Goal: Information Seeking & Learning: Understand process/instructions

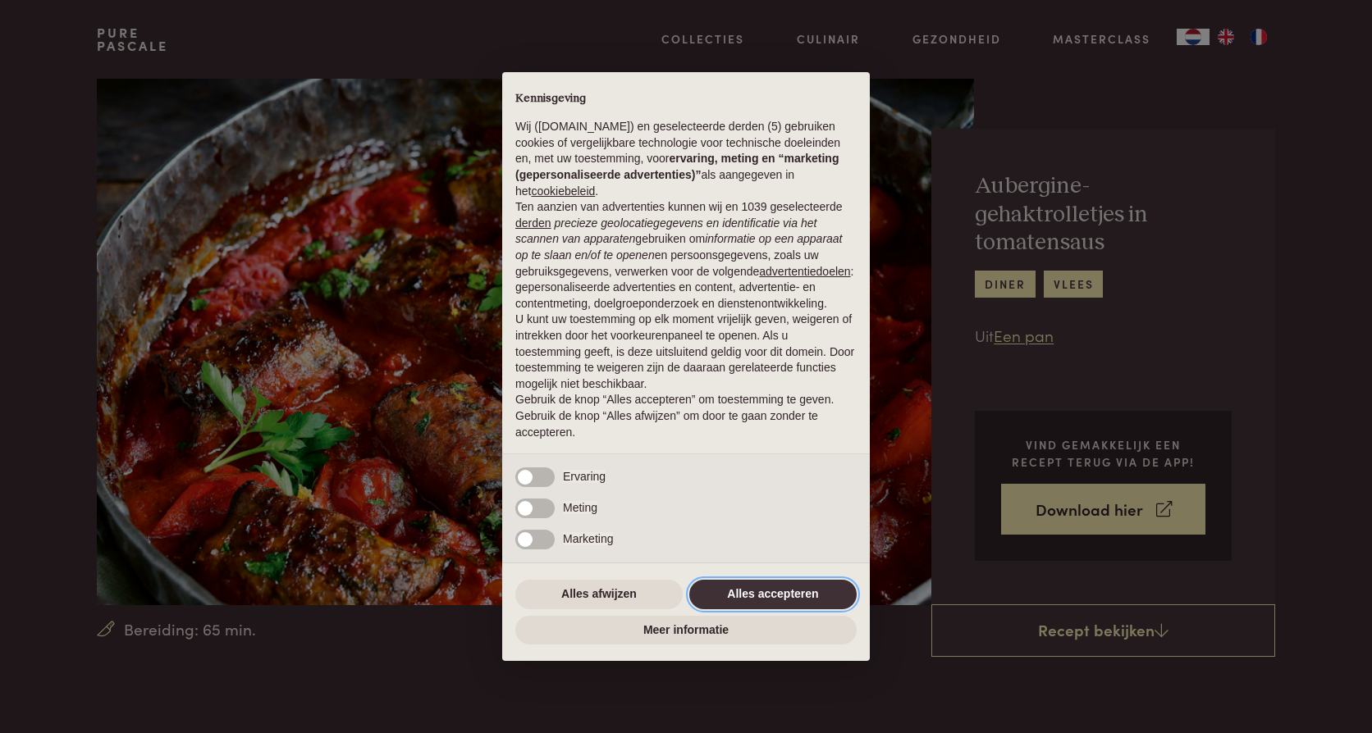
click at [759, 586] on button "Alles accepteren" at bounding box center [772, 595] width 167 height 30
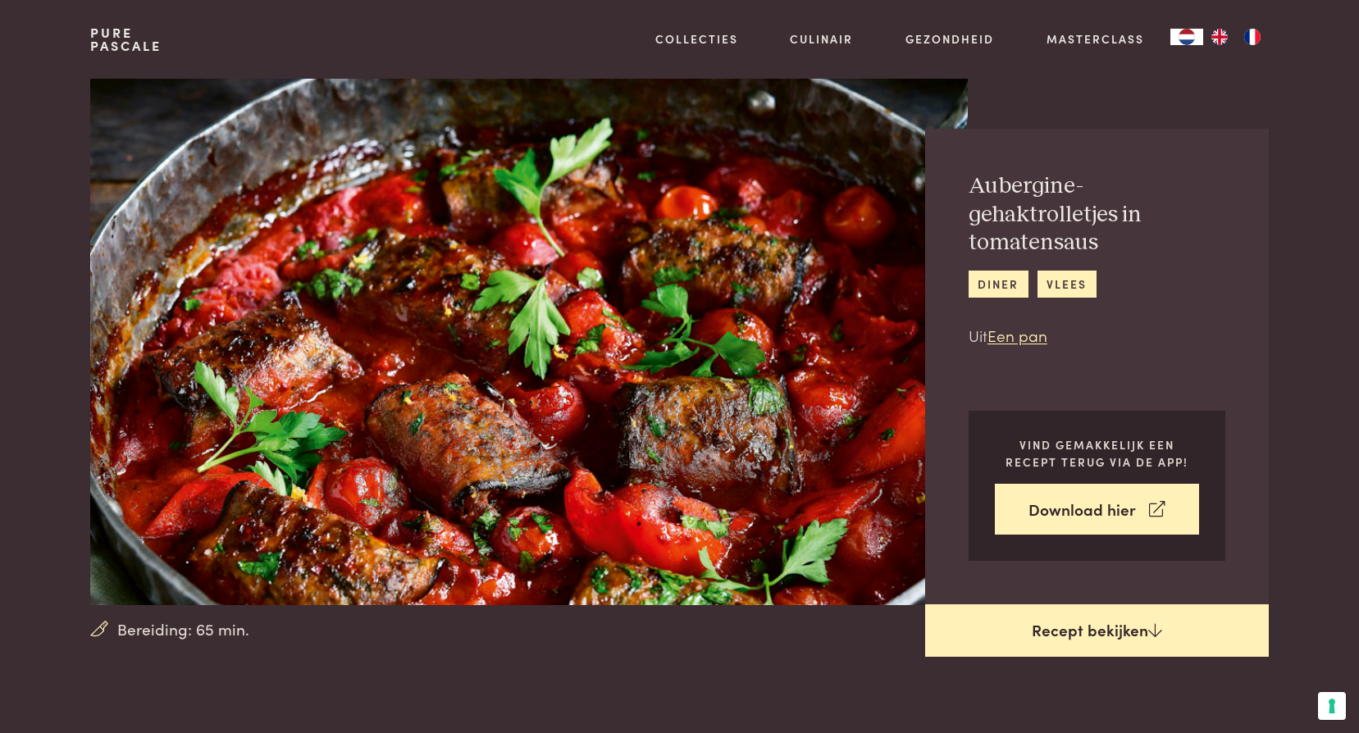
click at [1098, 629] on link "Recept bekijken" at bounding box center [1097, 631] width 344 height 53
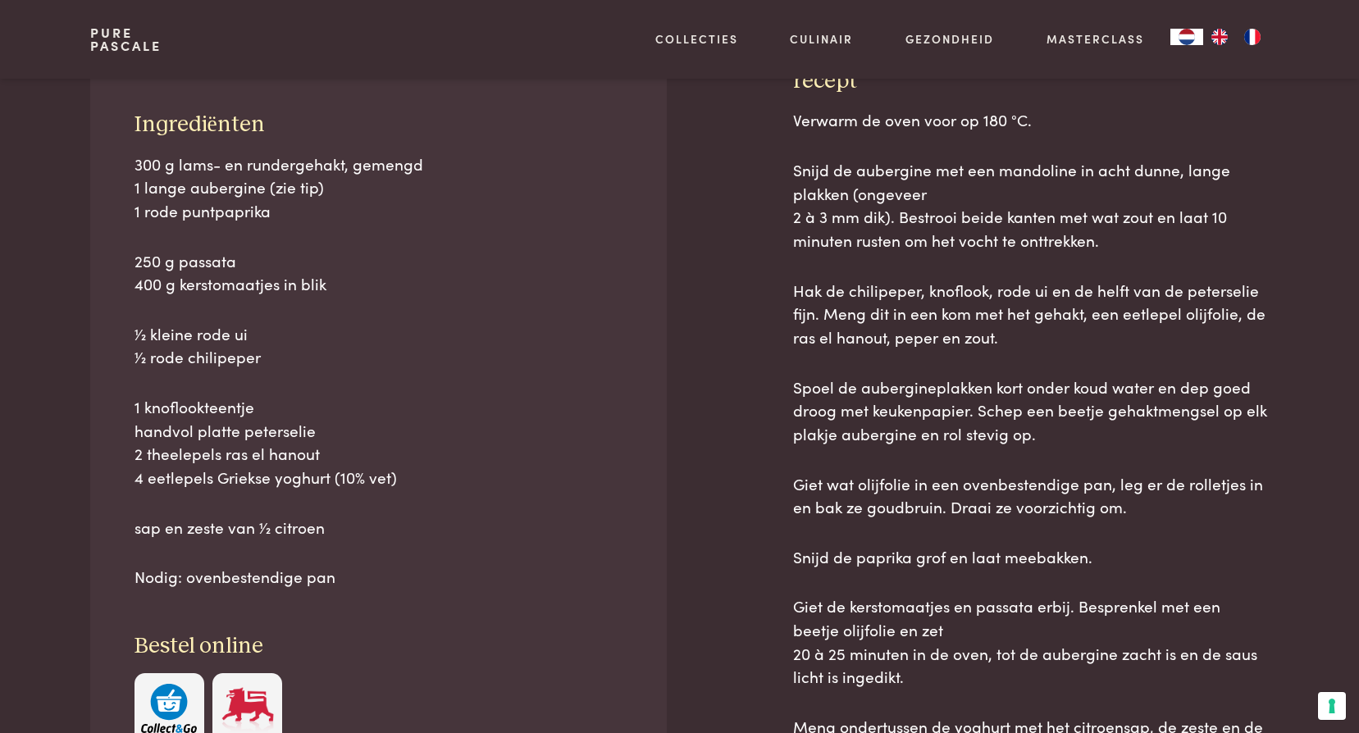
scroll to position [743, 0]
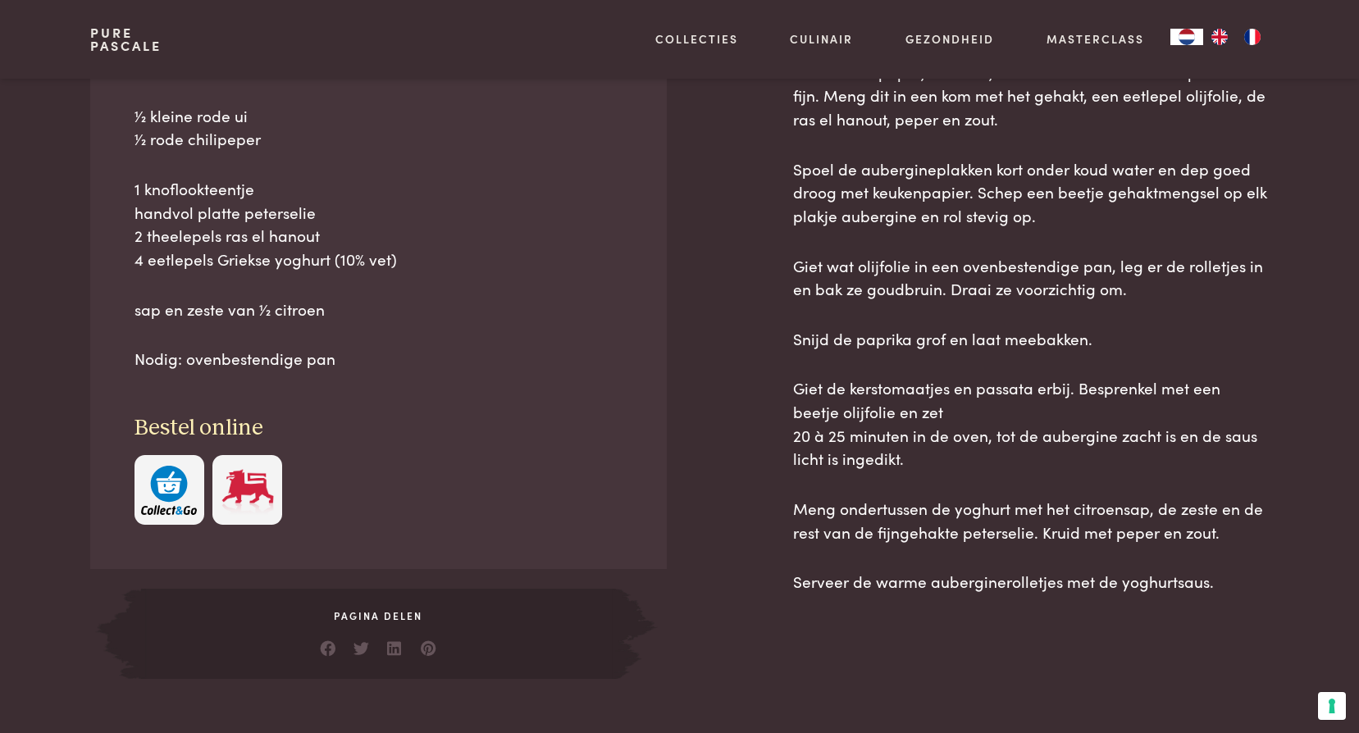
scroll to position [989, 0]
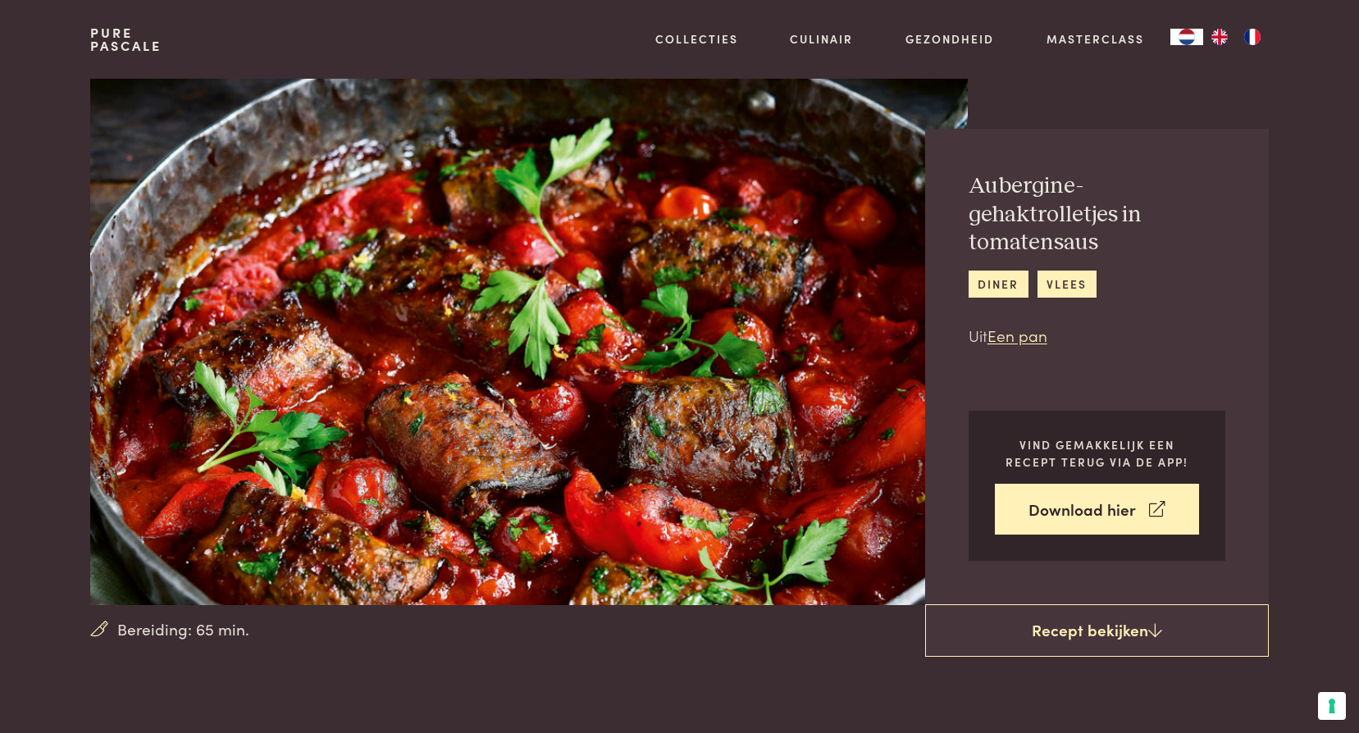
click at [493, 346] on img at bounding box center [528, 342] width 877 height 527
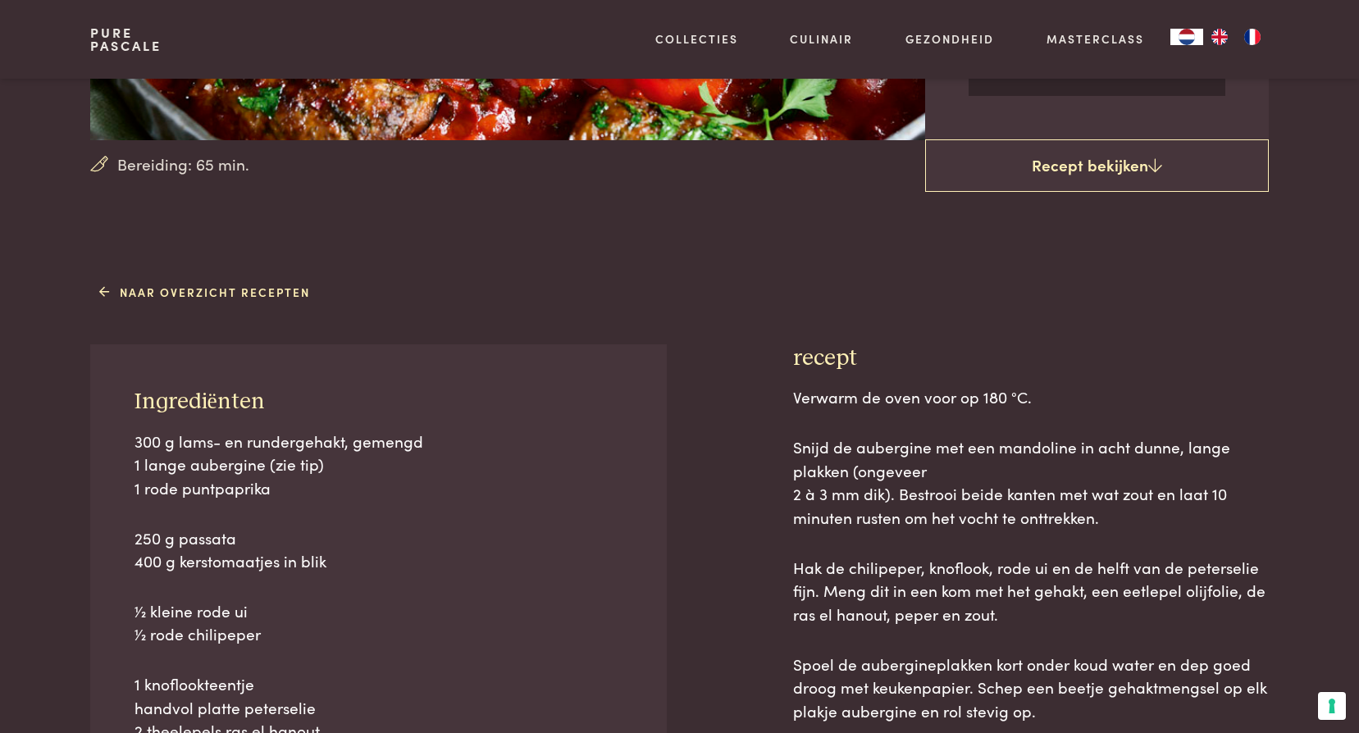
scroll to position [574, 0]
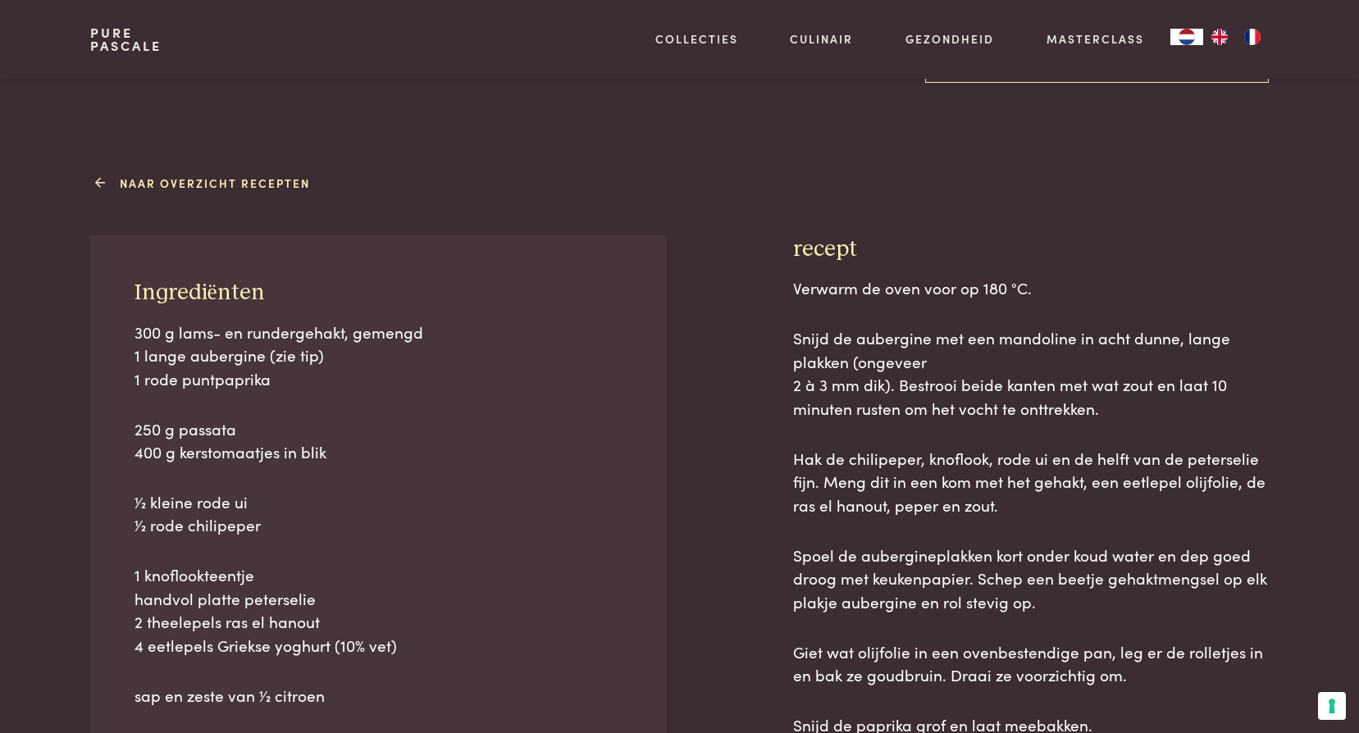
click at [230, 180] on link "Naar overzicht recepten" at bounding box center [204, 183] width 211 height 17
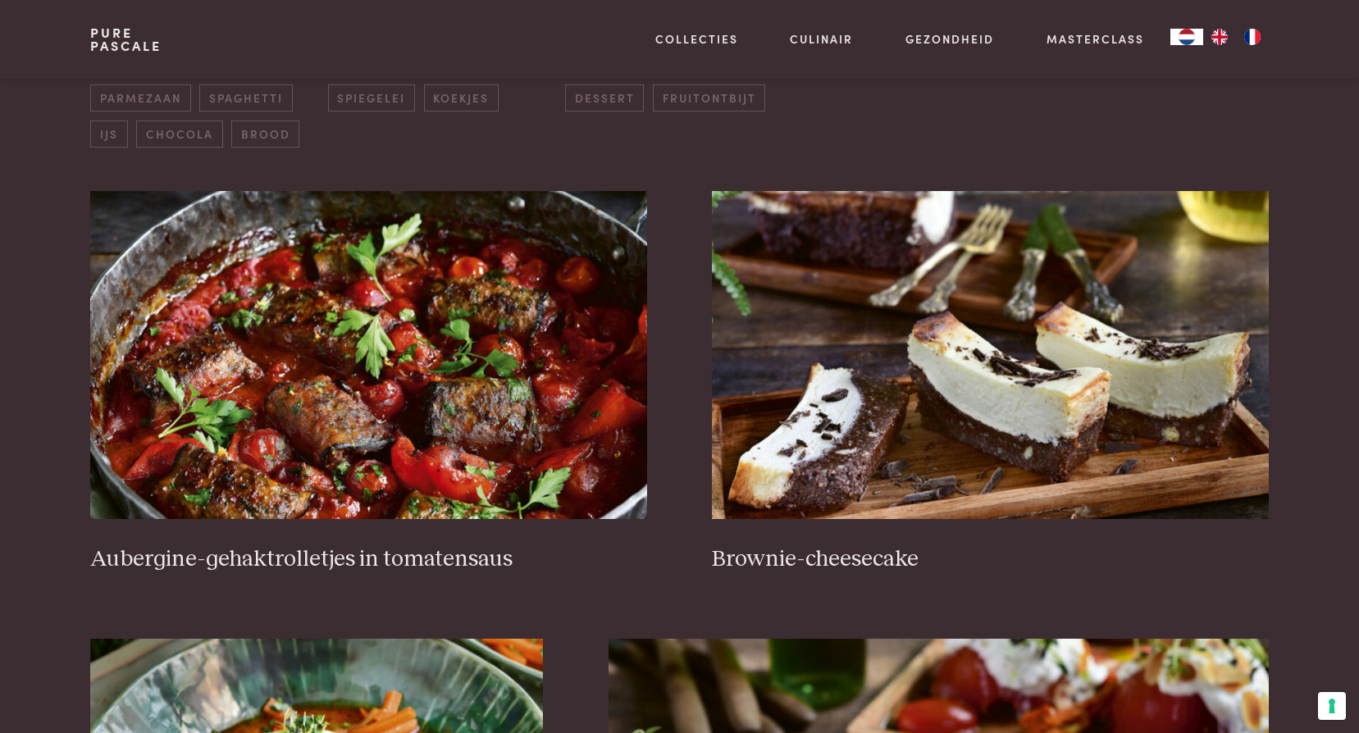
scroll to position [574, 0]
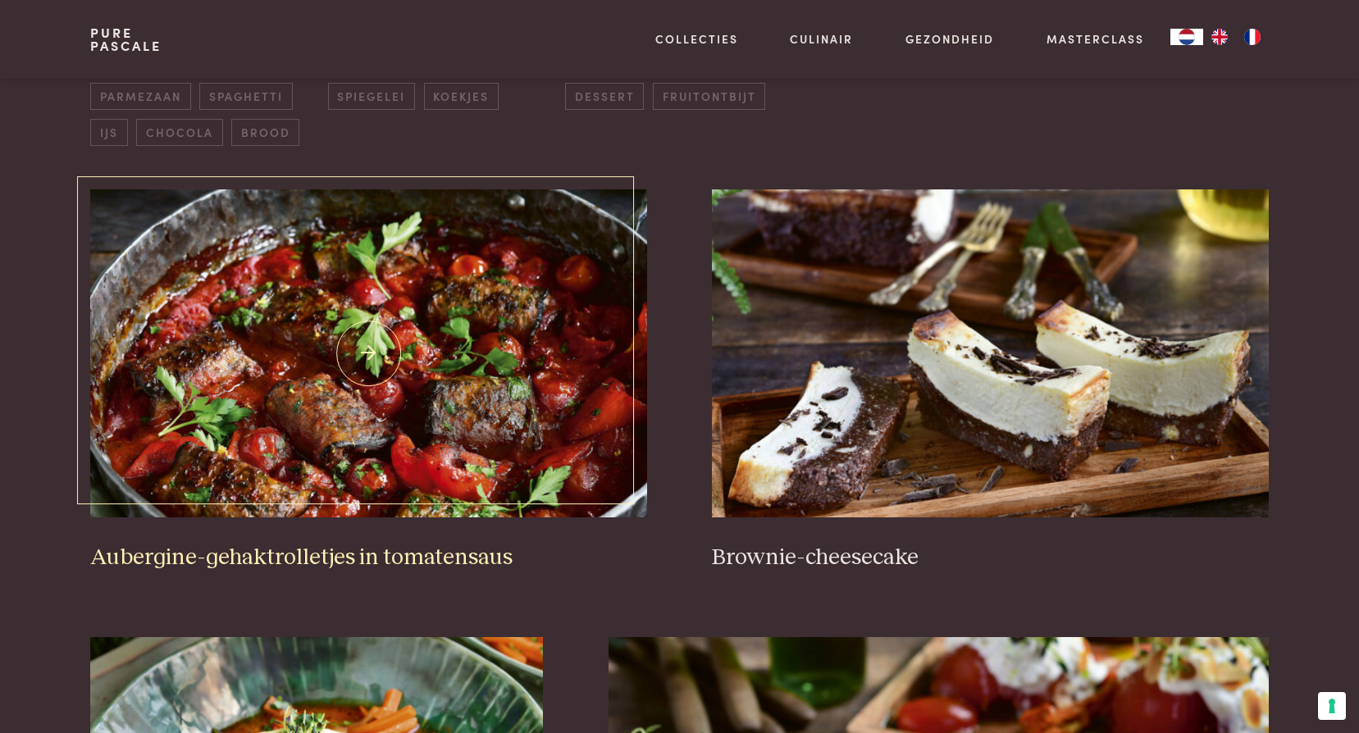
click at [287, 561] on h3 "Aubergine-gehaktrolletjes in tomatensaus" at bounding box center [368, 558] width 556 height 29
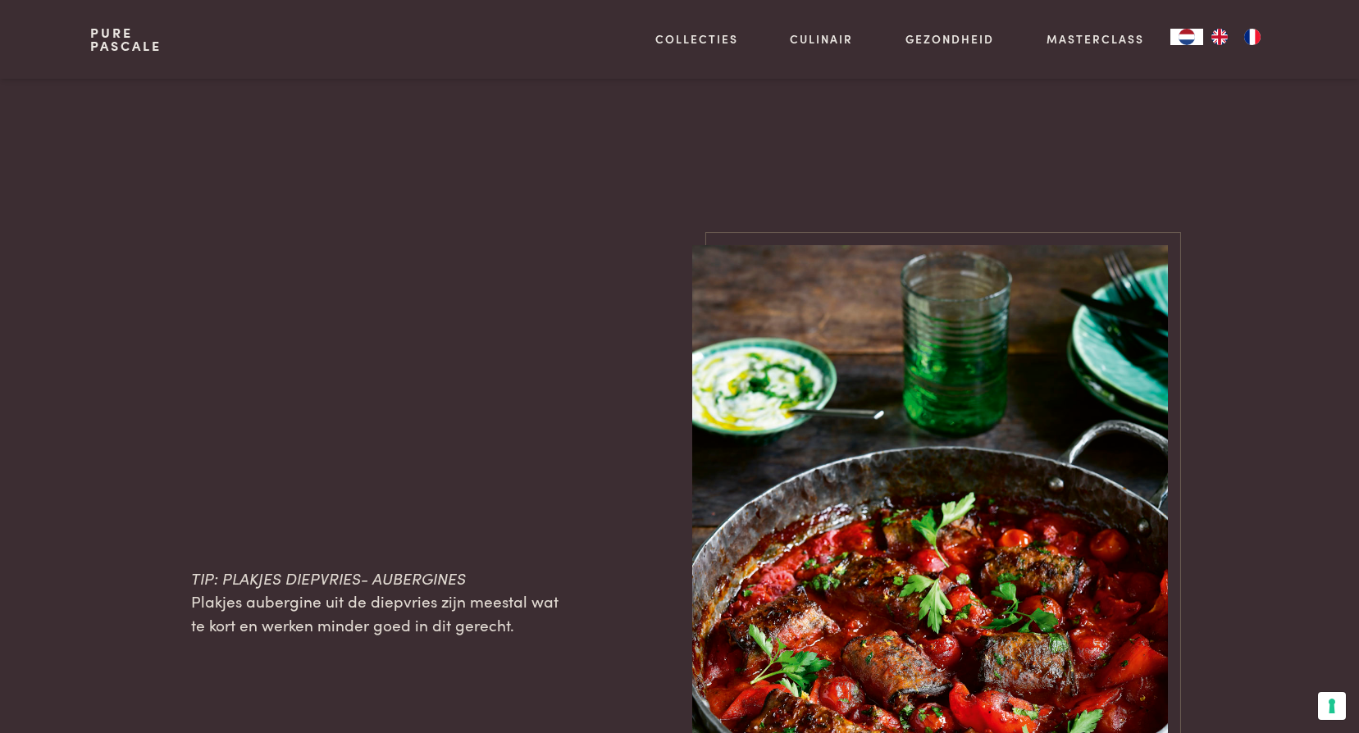
scroll to position [1805, 0]
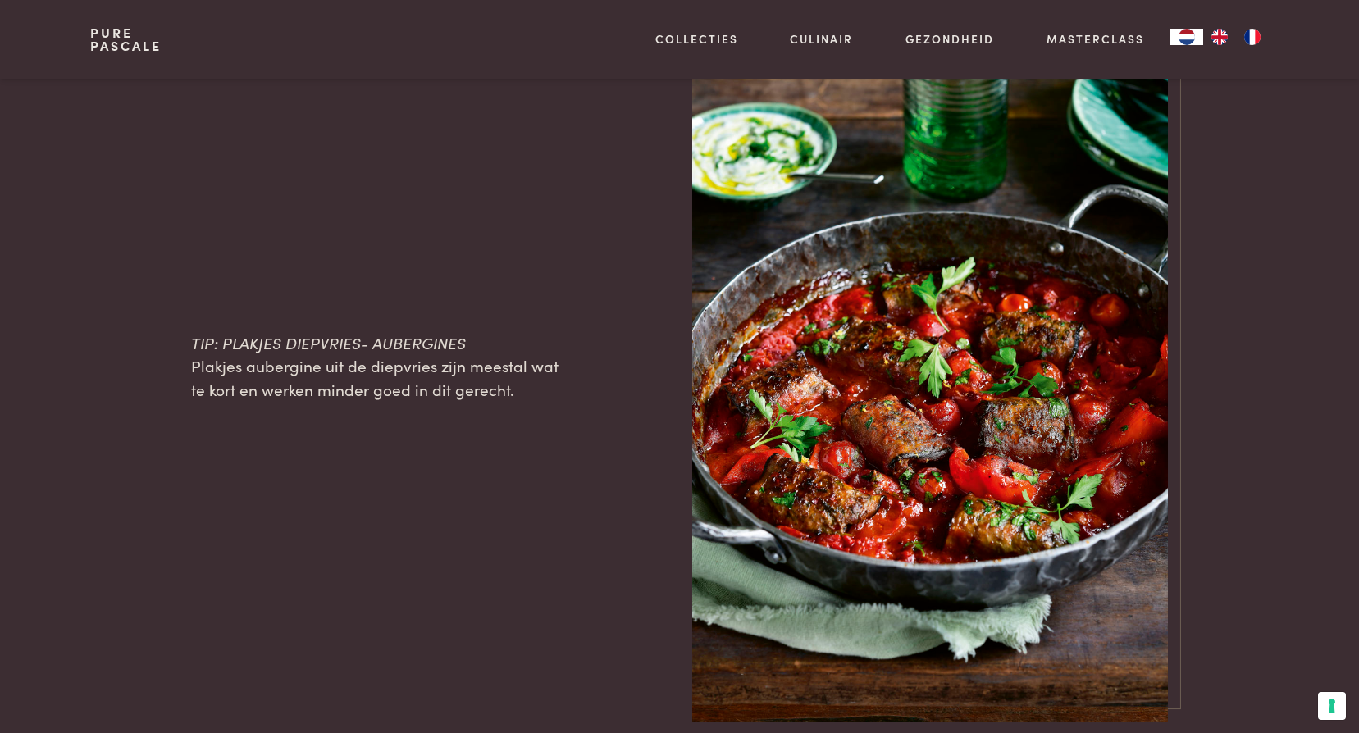
click at [894, 364] on img at bounding box center [930, 367] width 476 height 714
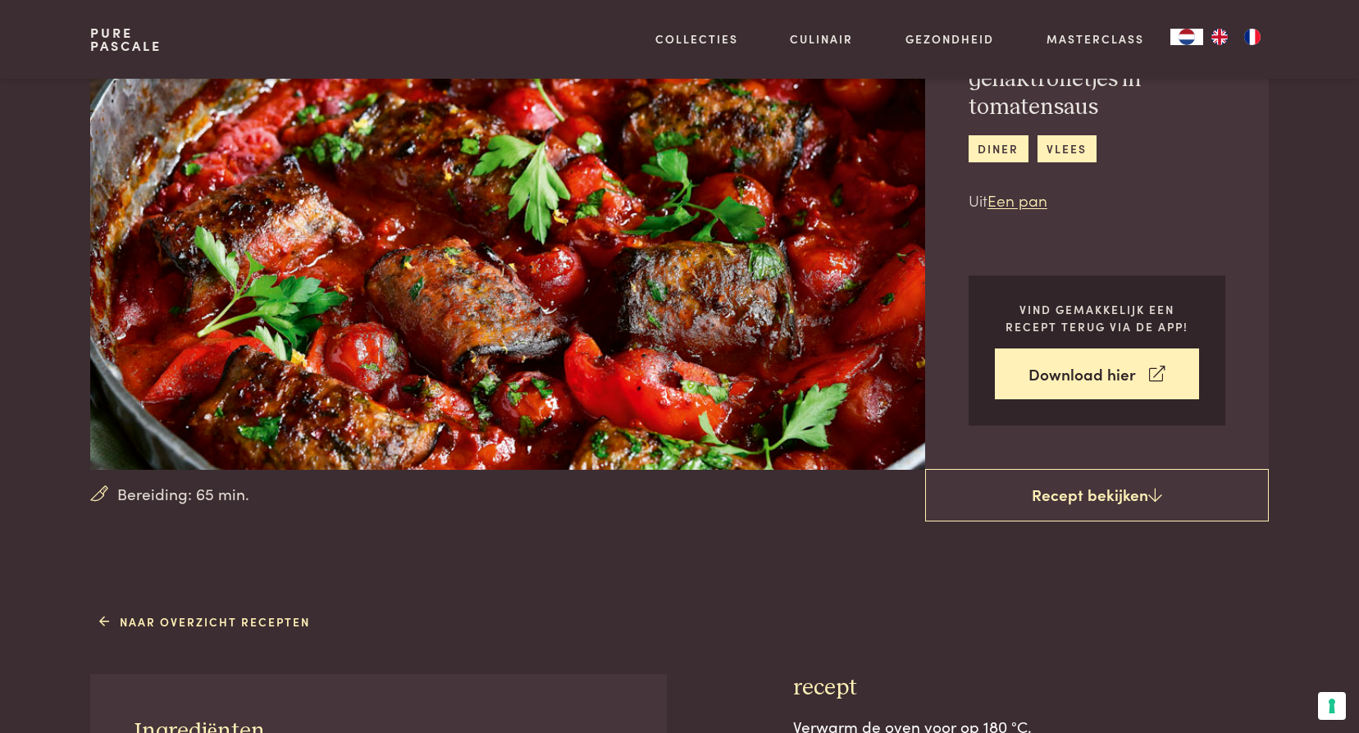
scroll to position [164, 0]
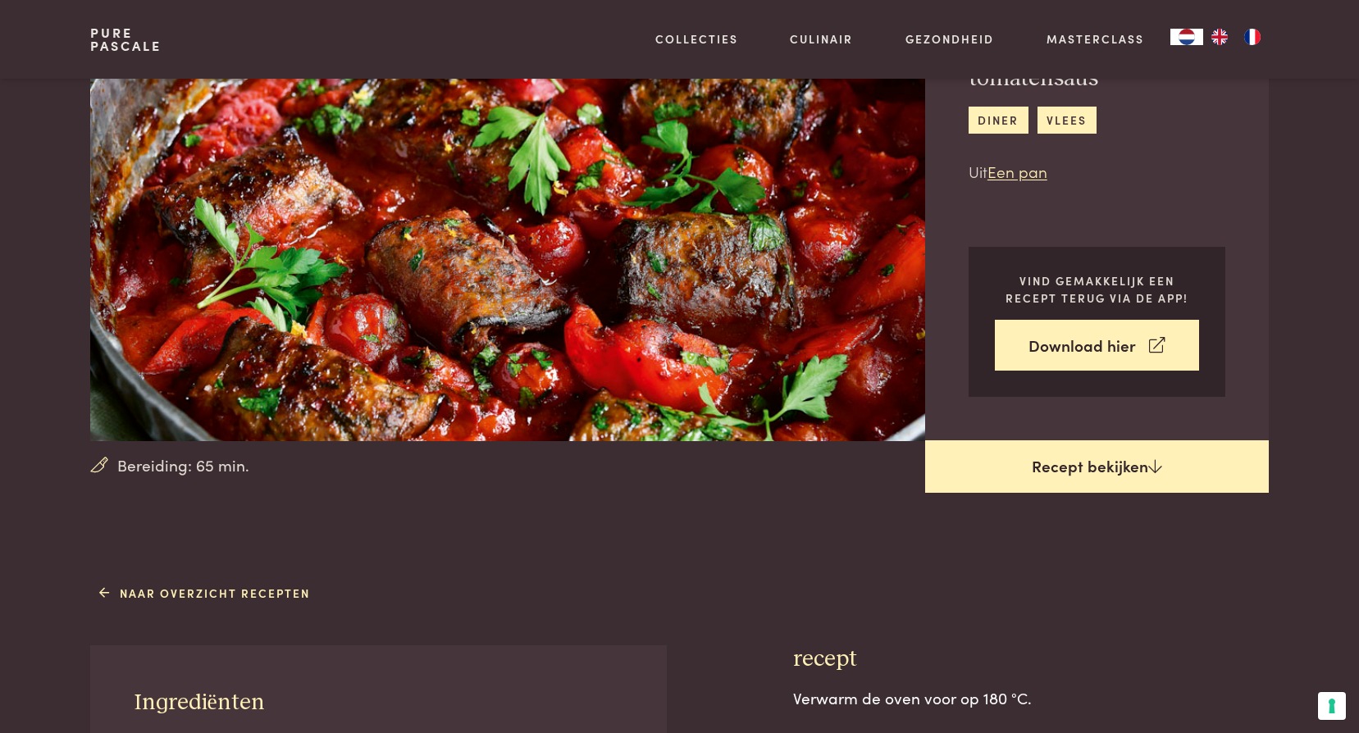
click at [1050, 471] on link "Recept bekijken" at bounding box center [1097, 467] width 344 height 53
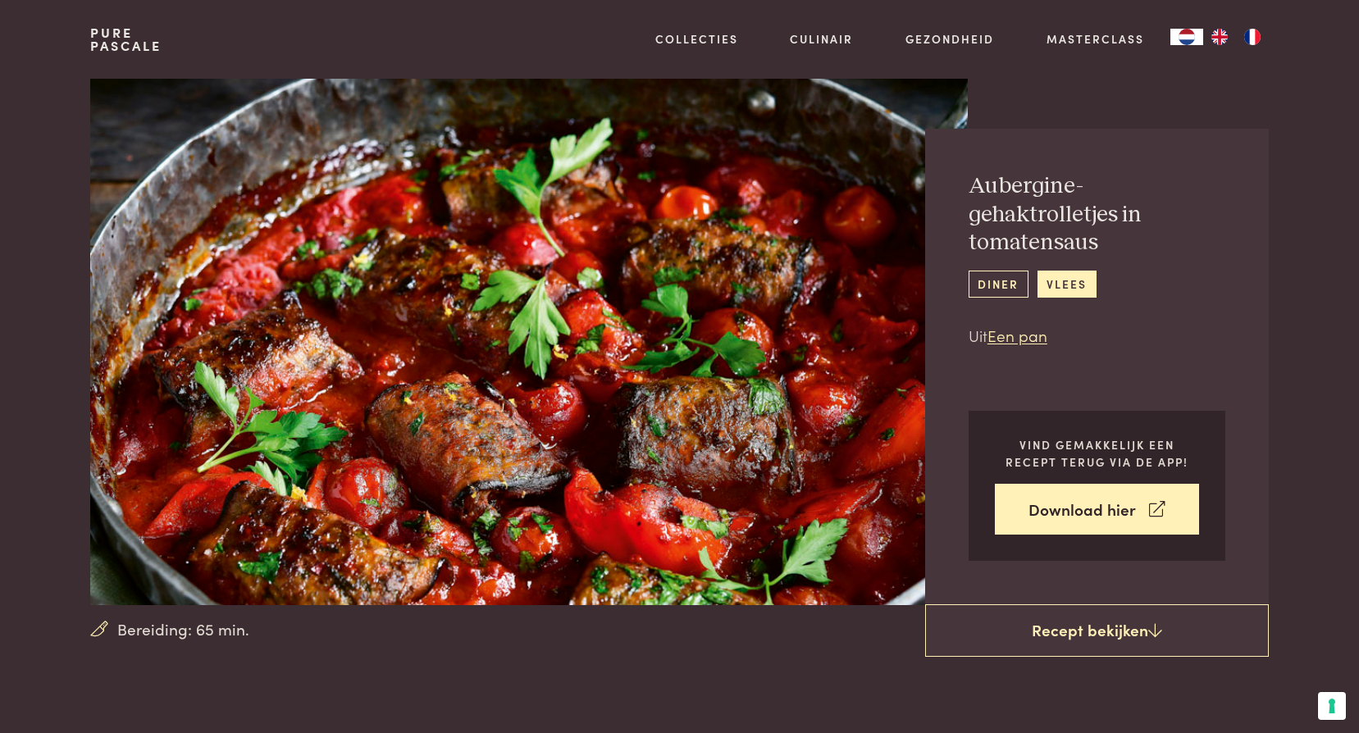
click at [993, 282] on link "diner" at bounding box center [999, 284] width 60 height 27
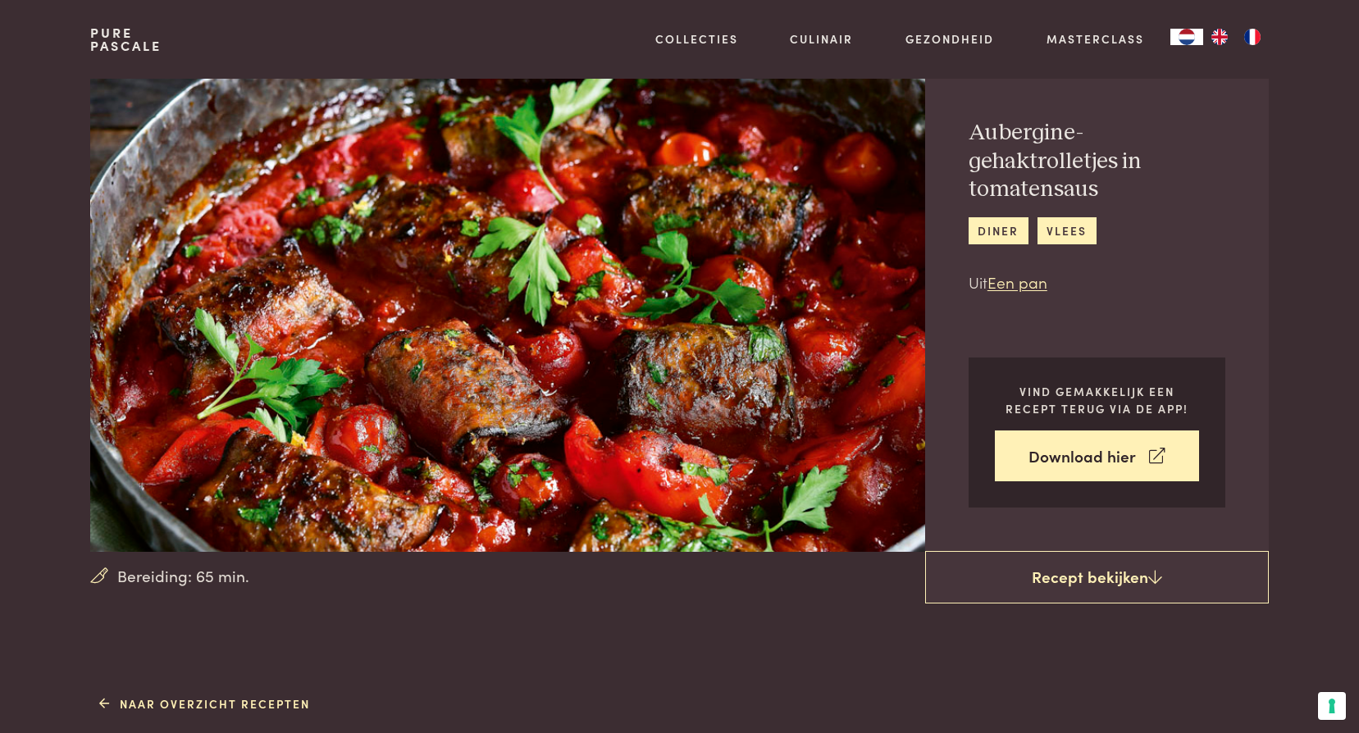
scroll to position [82, 0]
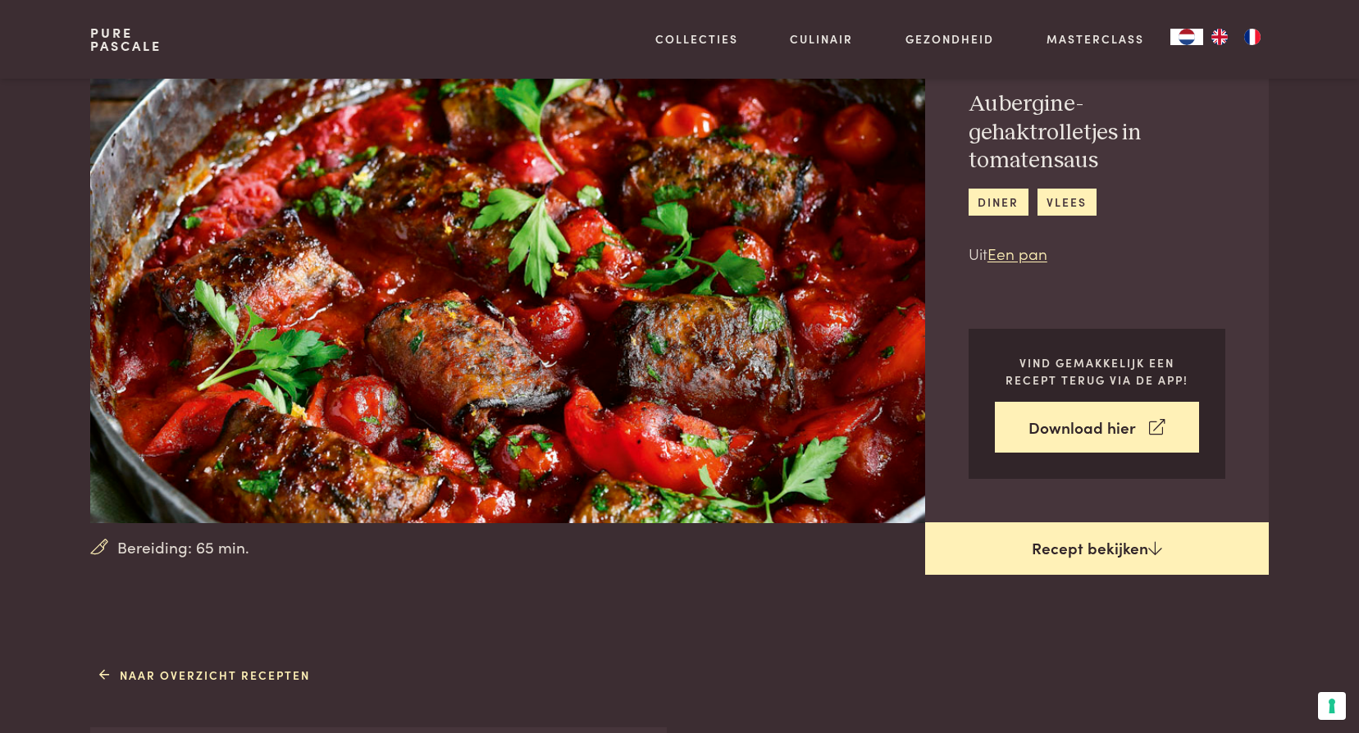
click at [1073, 550] on link "Recept bekijken" at bounding box center [1097, 549] width 344 height 53
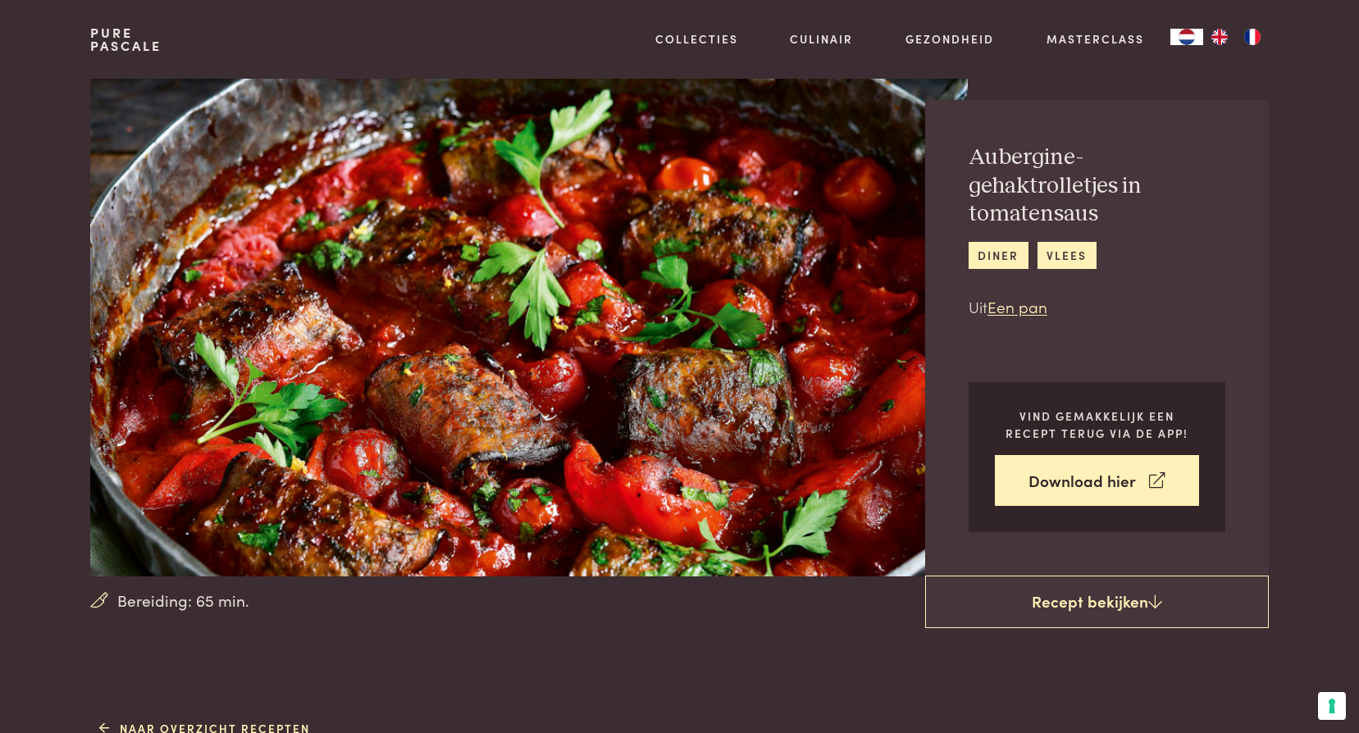
scroll to position [0, 0]
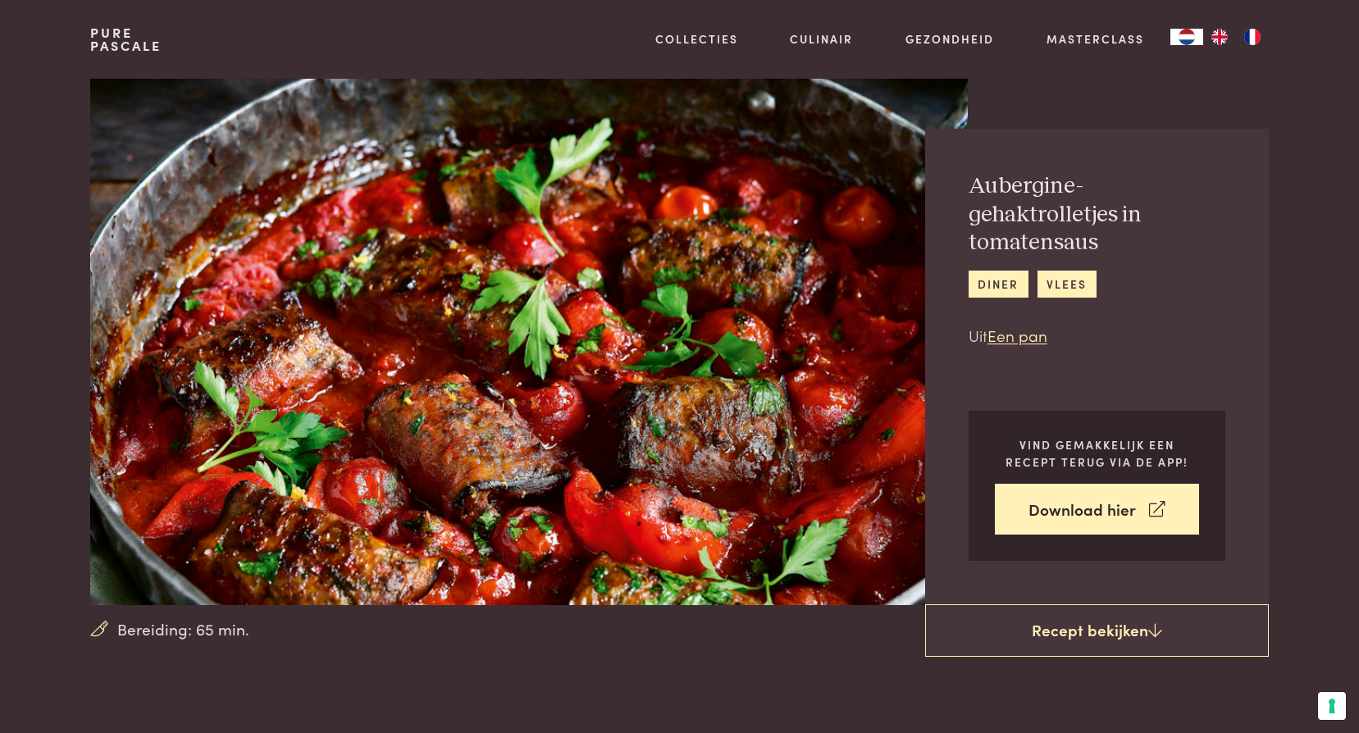
click at [642, 363] on img at bounding box center [528, 342] width 877 height 527
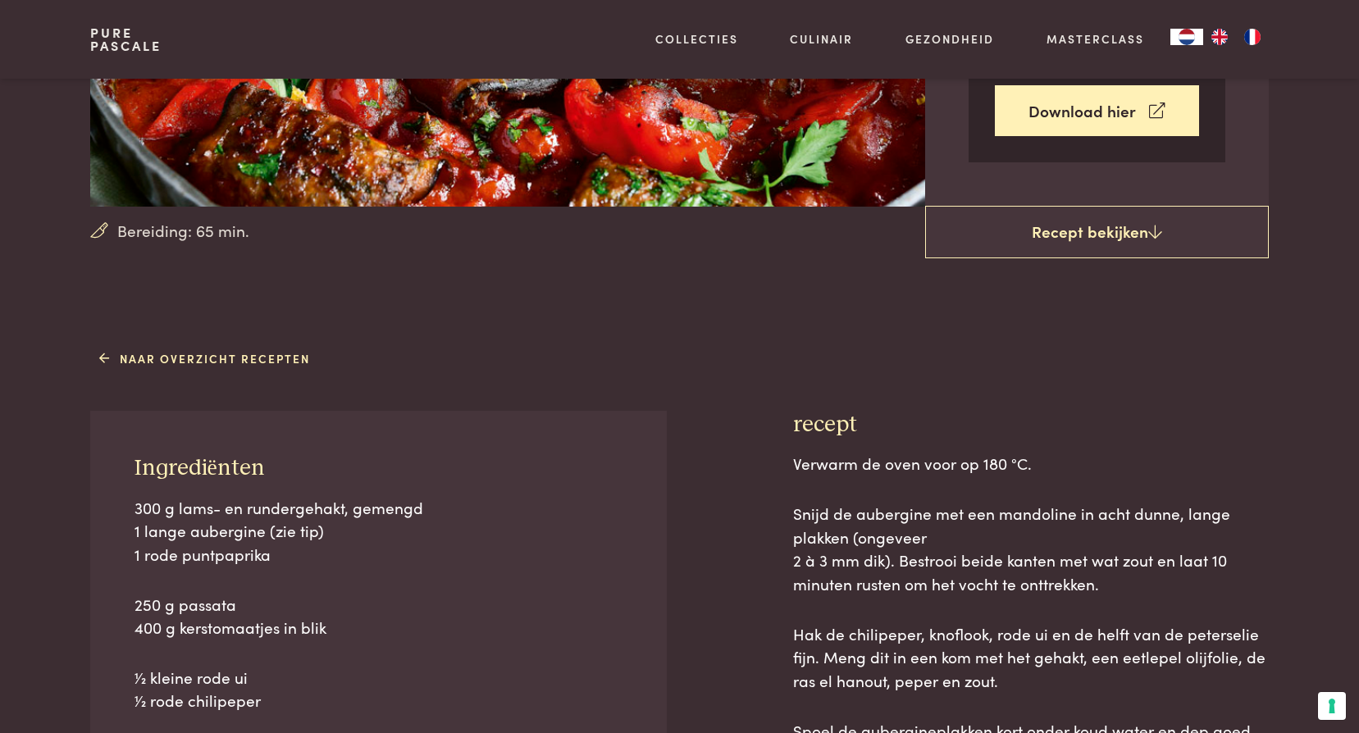
scroll to position [410, 0]
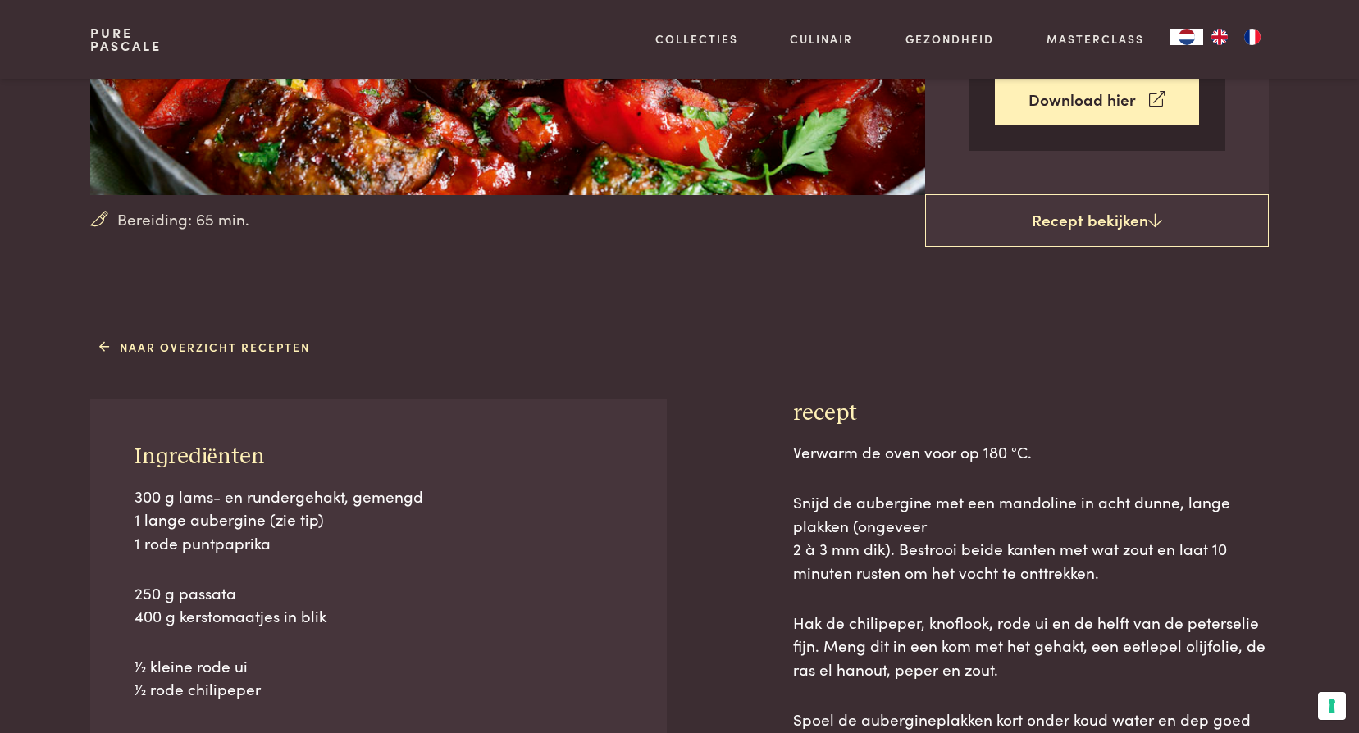
click at [304, 523] on span "1 lange aubergine (zie tip)" at bounding box center [230, 519] width 190 height 22
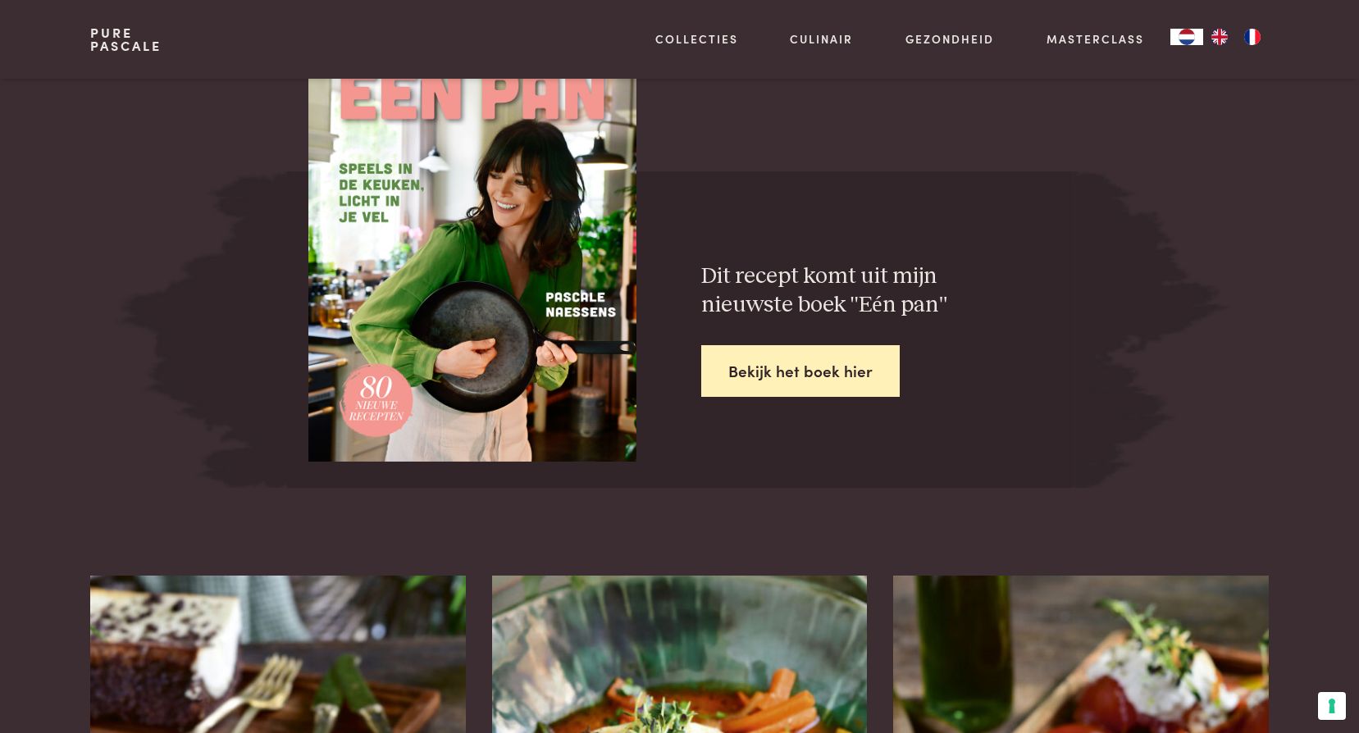
scroll to position [2625, 0]
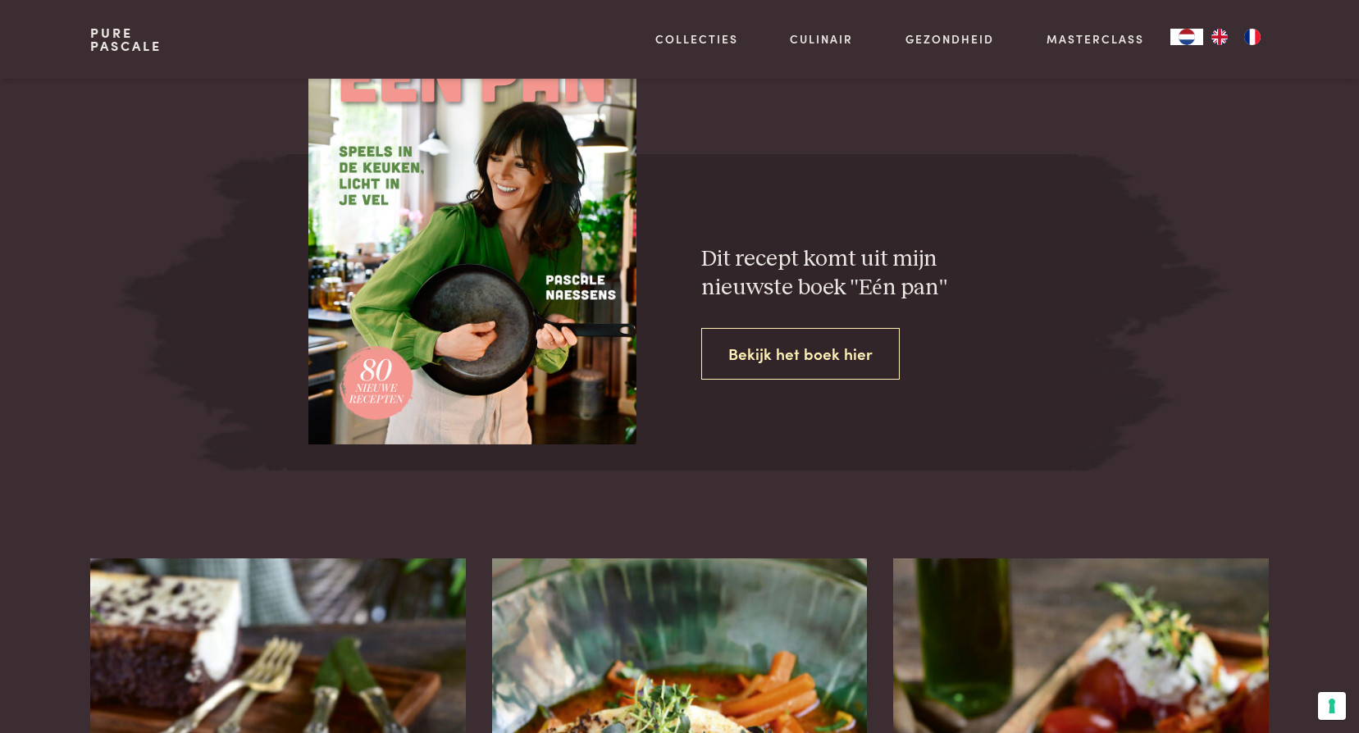
click at [792, 354] on link "Bekijk het boek hier" at bounding box center [800, 354] width 199 height 52
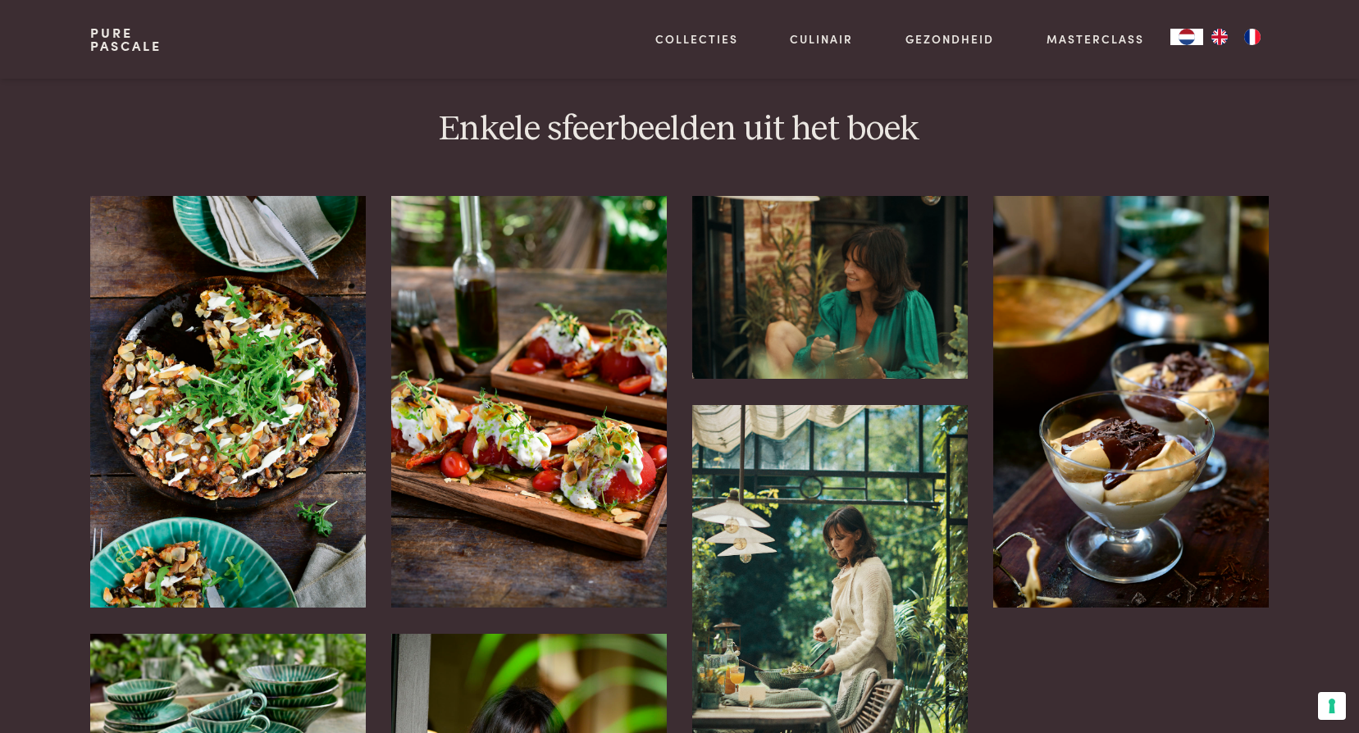
scroll to position [3282, 0]
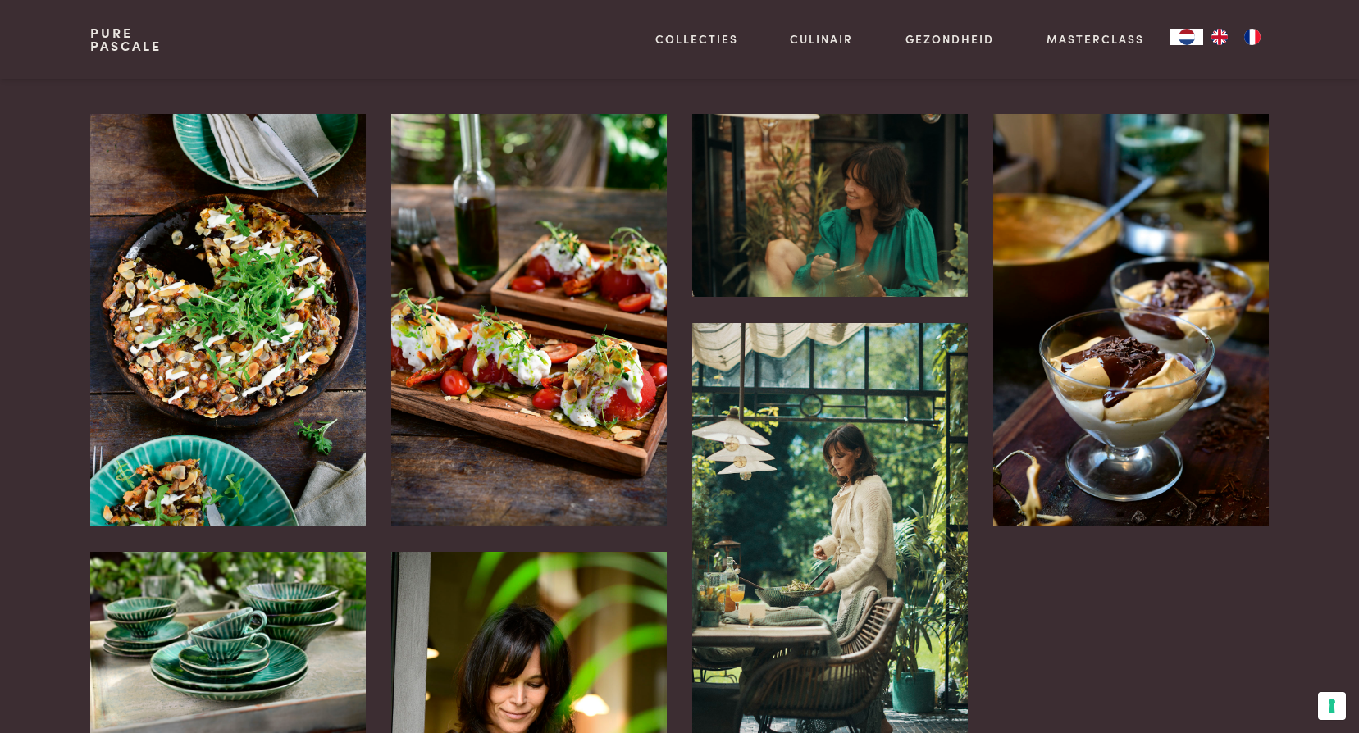
click at [285, 354] on img at bounding box center [227, 320] width 275 height 413
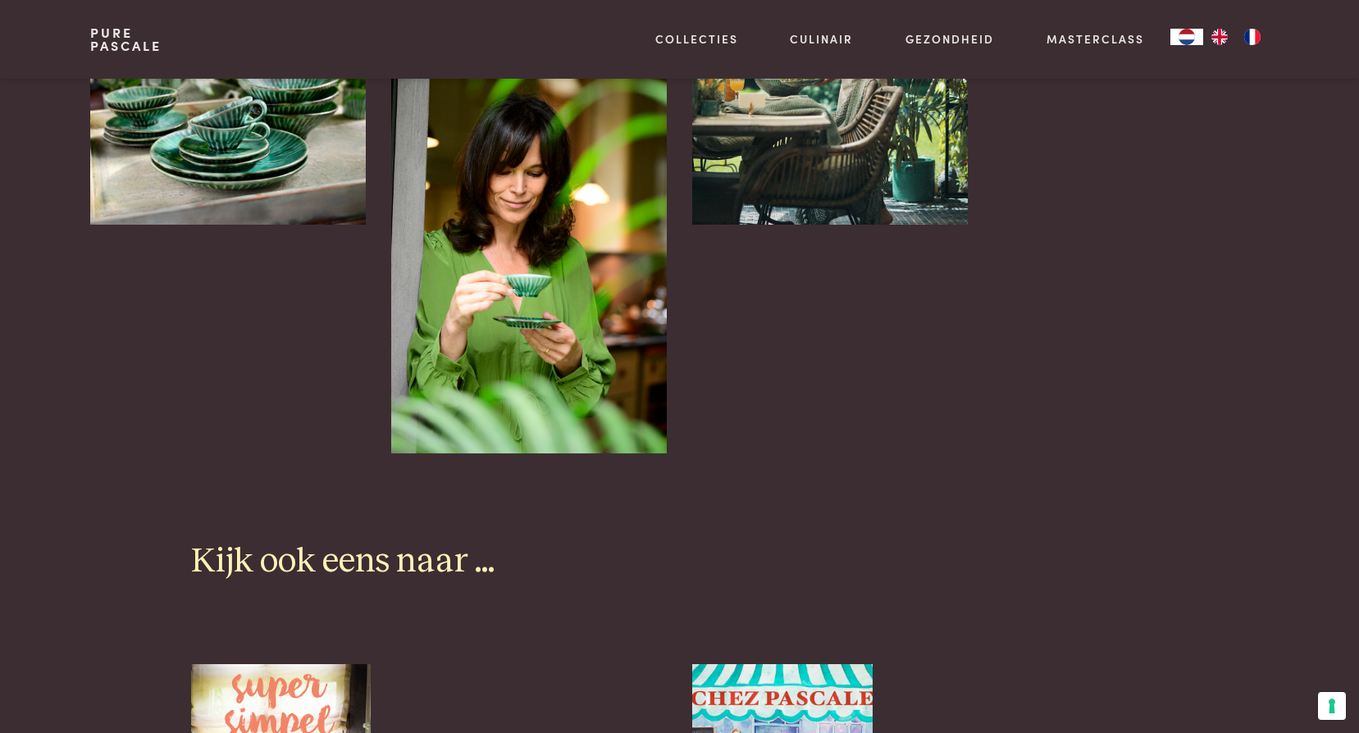
scroll to position [3938, 0]
